Goal: Transaction & Acquisition: Purchase product/service

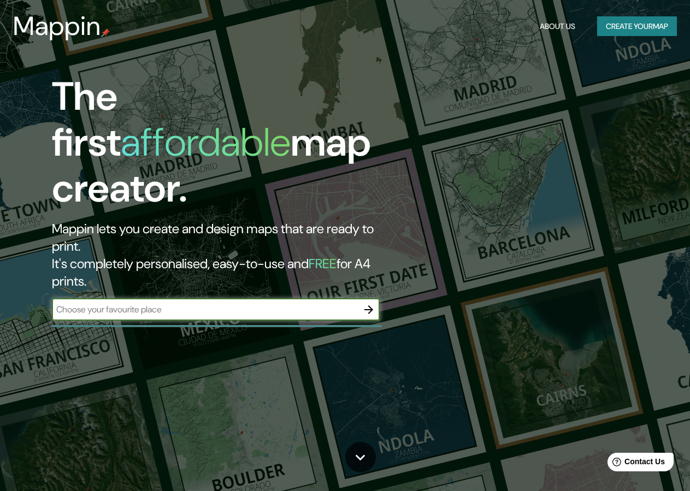
click at [652, 26] on button "Create your map" at bounding box center [637, 26] width 80 height 20
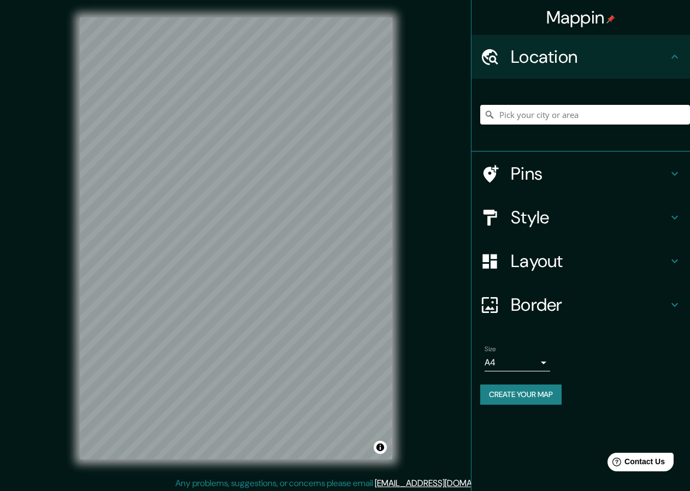
click at [577, 216] on h4 "Style" at bounding box center [589, 218] width 157 height 22
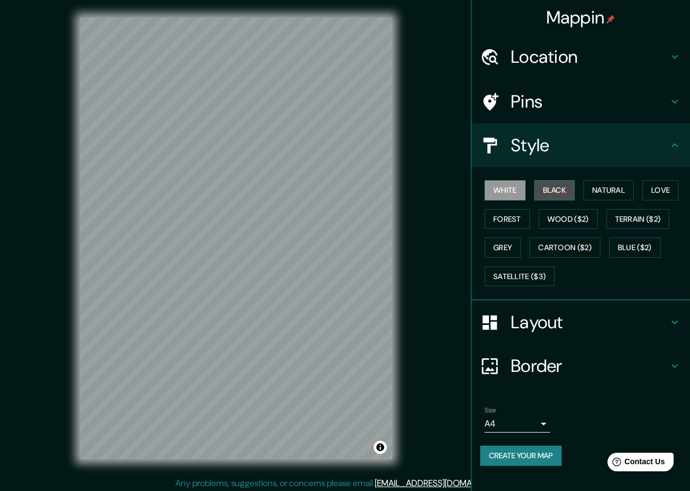
click at [566, 192] on button "Black" at bounding box center [555, 190] width 41 height 20
click at [529, 460] on button "Create your map" at bounding box center [520, 456] width 81 height 20
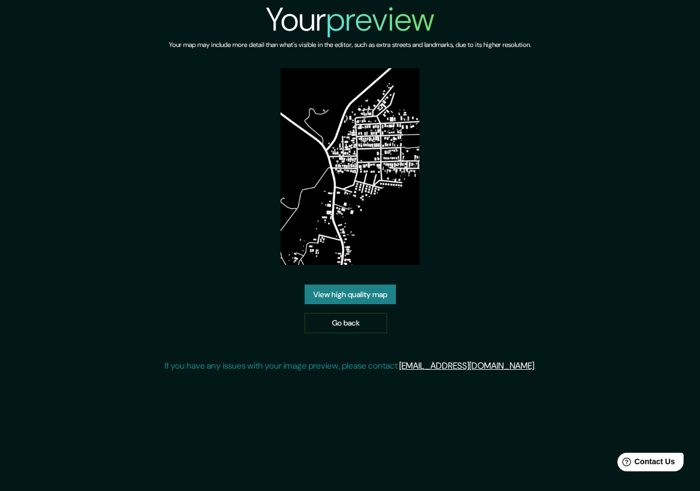
click at [342, 294] on link "View high quality map" at bounding box center [349, 295] width 91 height 20
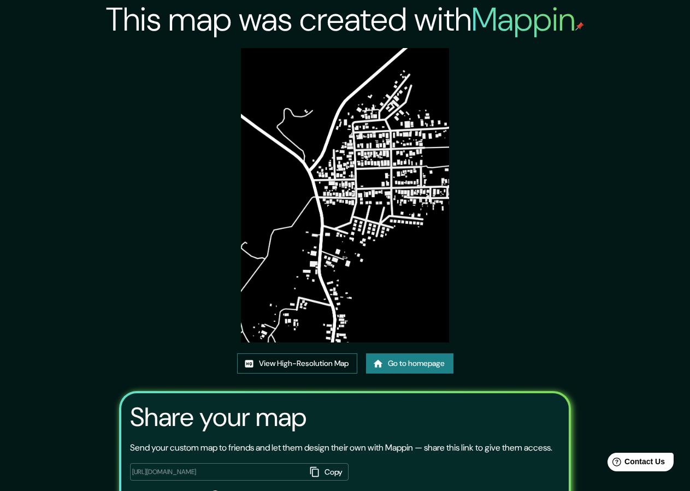
click at [295, 365] on link "View High-Resolution Map" at bounding box center [297, 364] width 120 height 20
